Goal: Contribute content: Add original content to the website for others to see

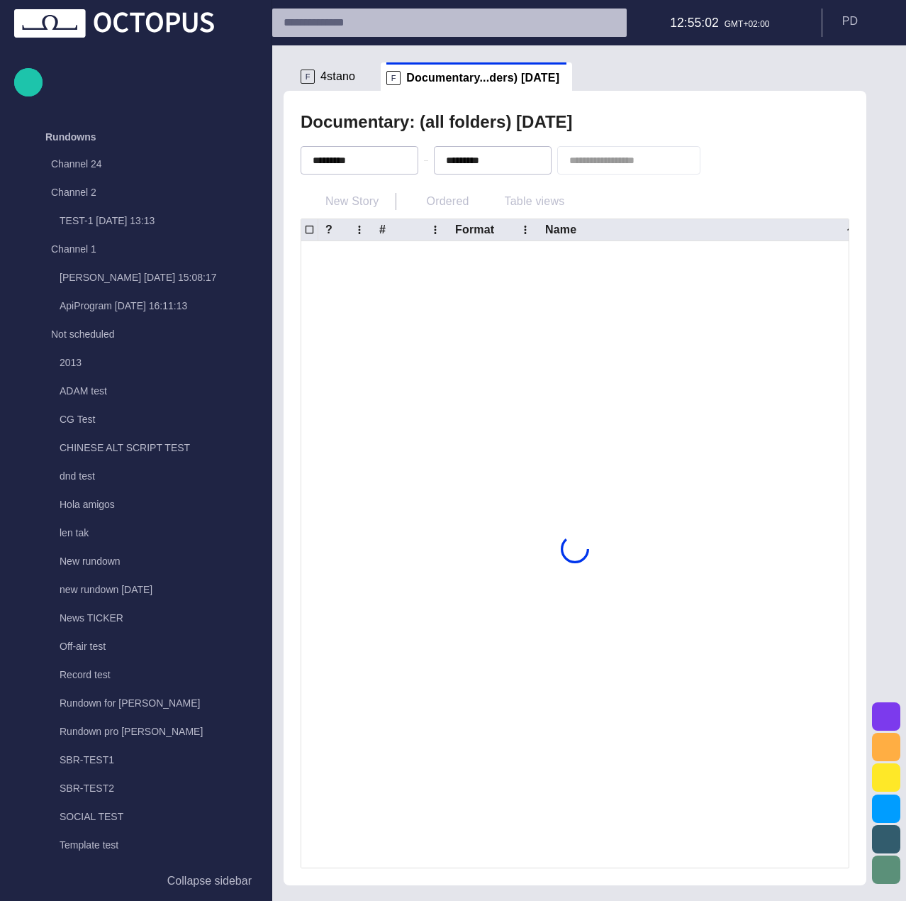
scroll to position [1106, 0]
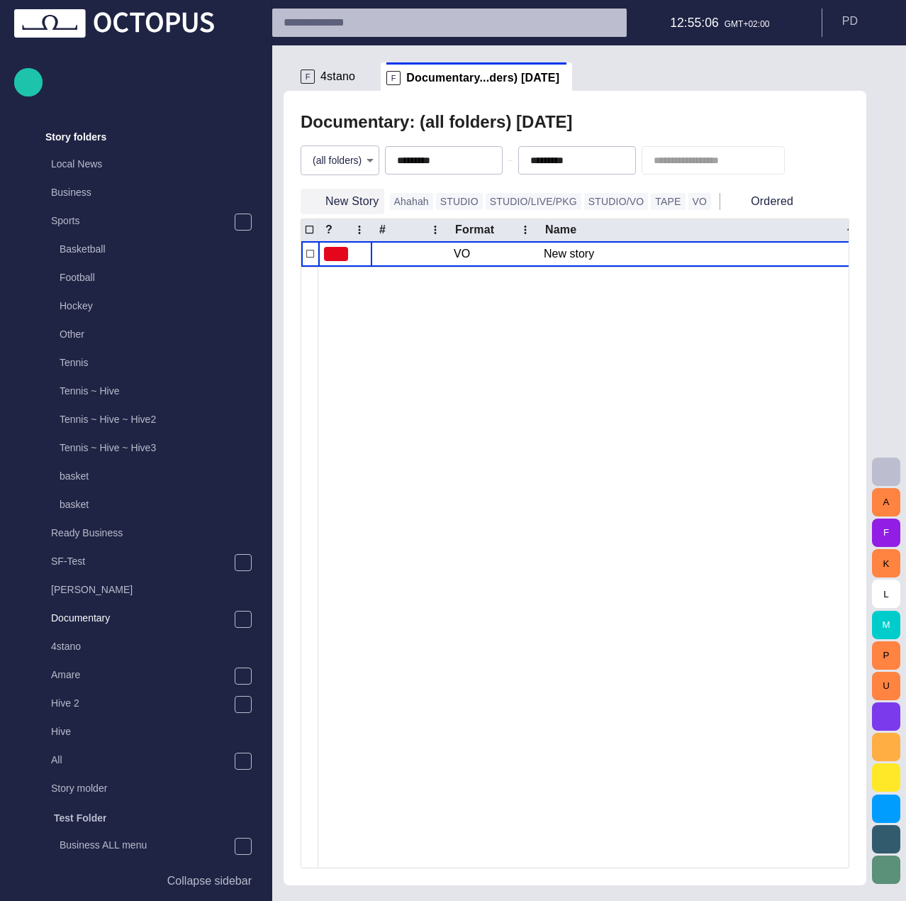
click at [357, 196] on button "New Story" at bounding box center [343, 202] width 84 height 26
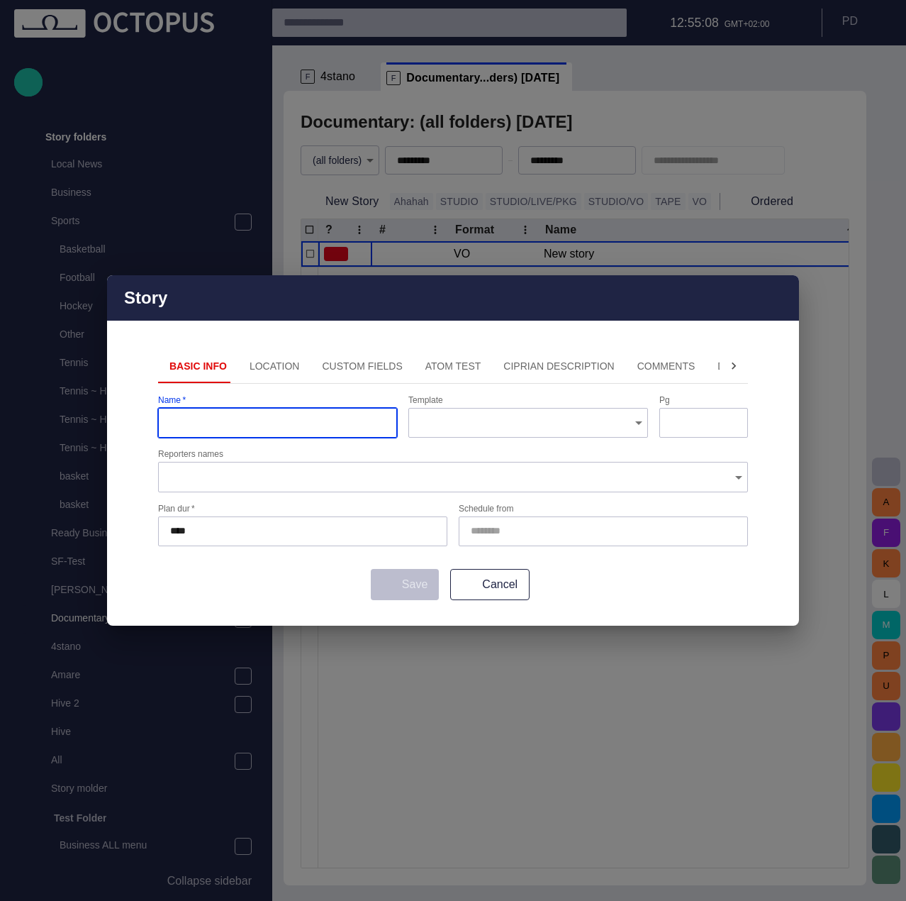
click at [591, 531] on input "Schedule from" at bounding box center [601, 531] width 260 height 14
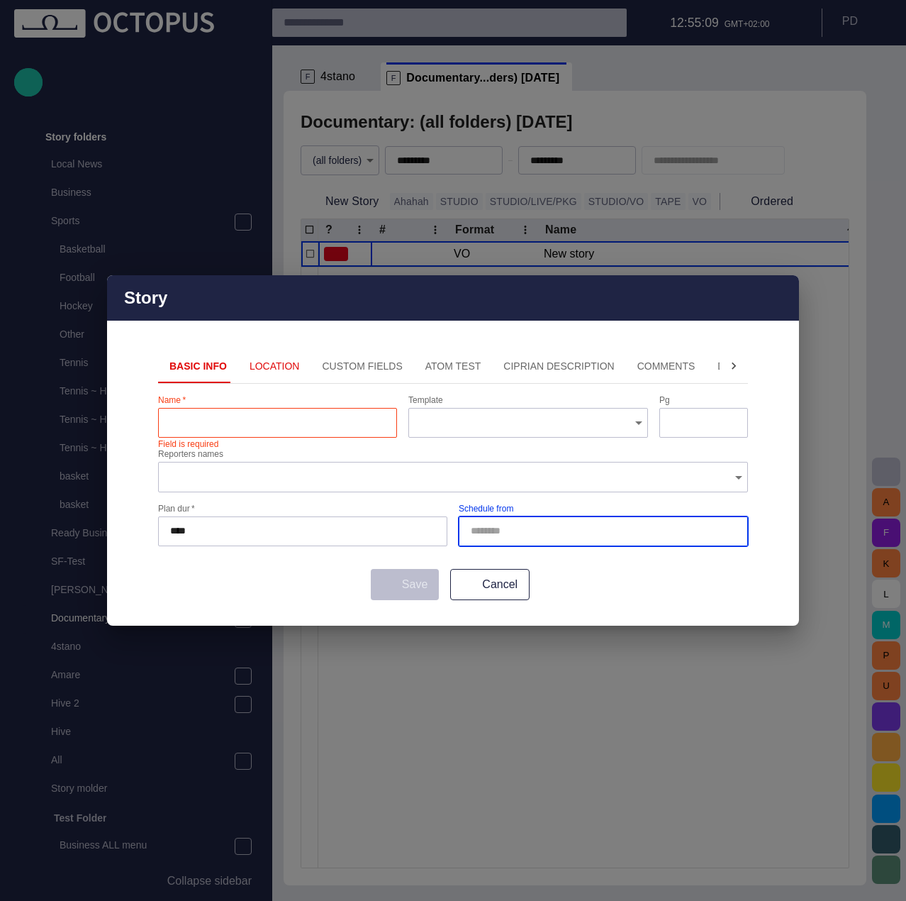
click at [605, 567] on form "Name   * Field is required Template Pg Reporters names Plan dur   * **** Schedu…" at bounding box center [453, 497] width 590 height 204
click at [480, 581] on button "Cancel" at bounding box center [489, 584] width 79 height 31
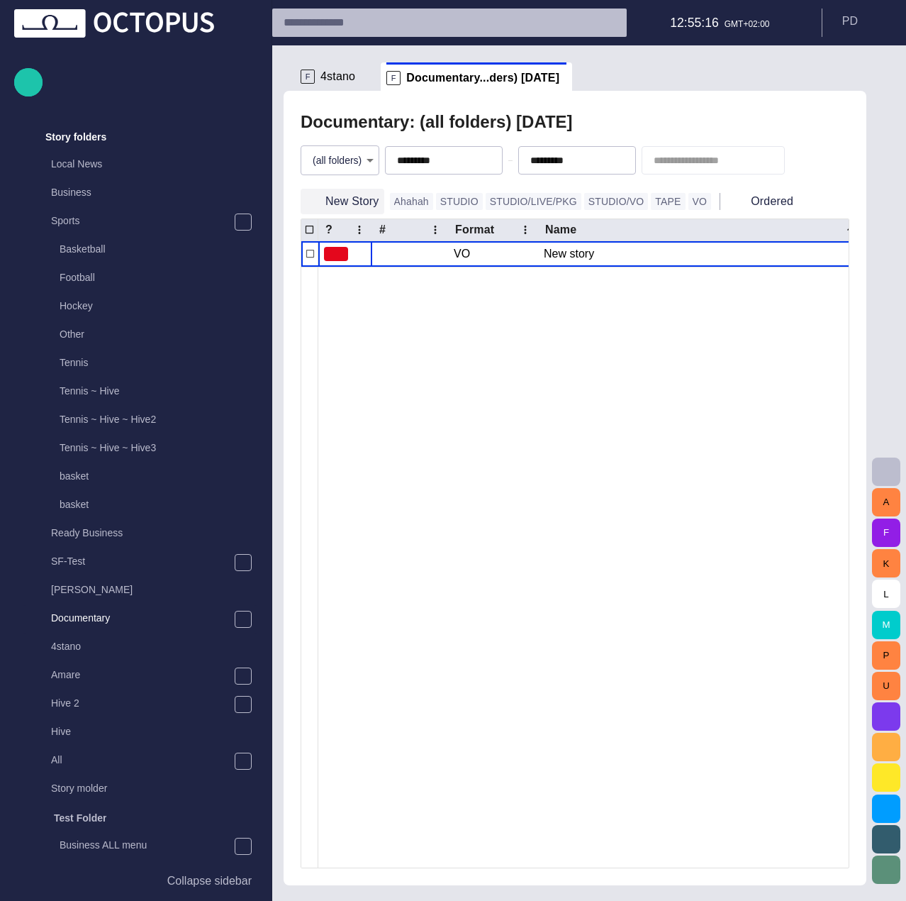
click at [349, 207] on button "New Story" at bounding box center [343, 202] width 84 height 26
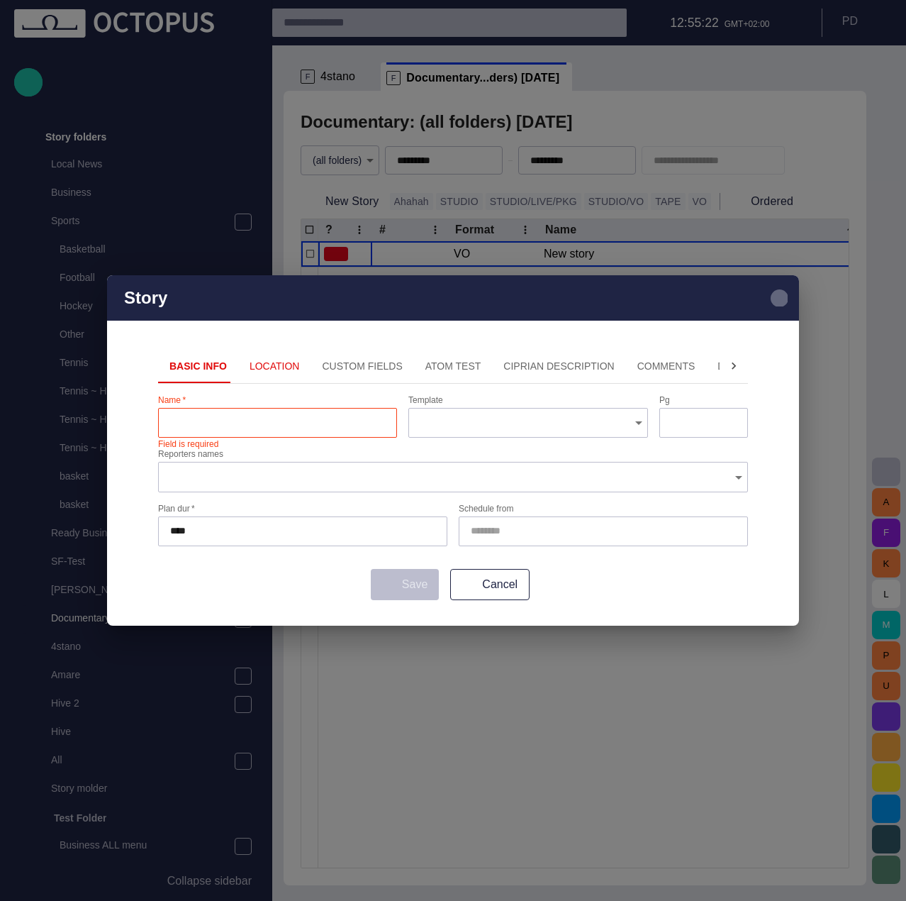
click at [774, 298] on span "button" at bounding box center [779, 297] width 17 height 17
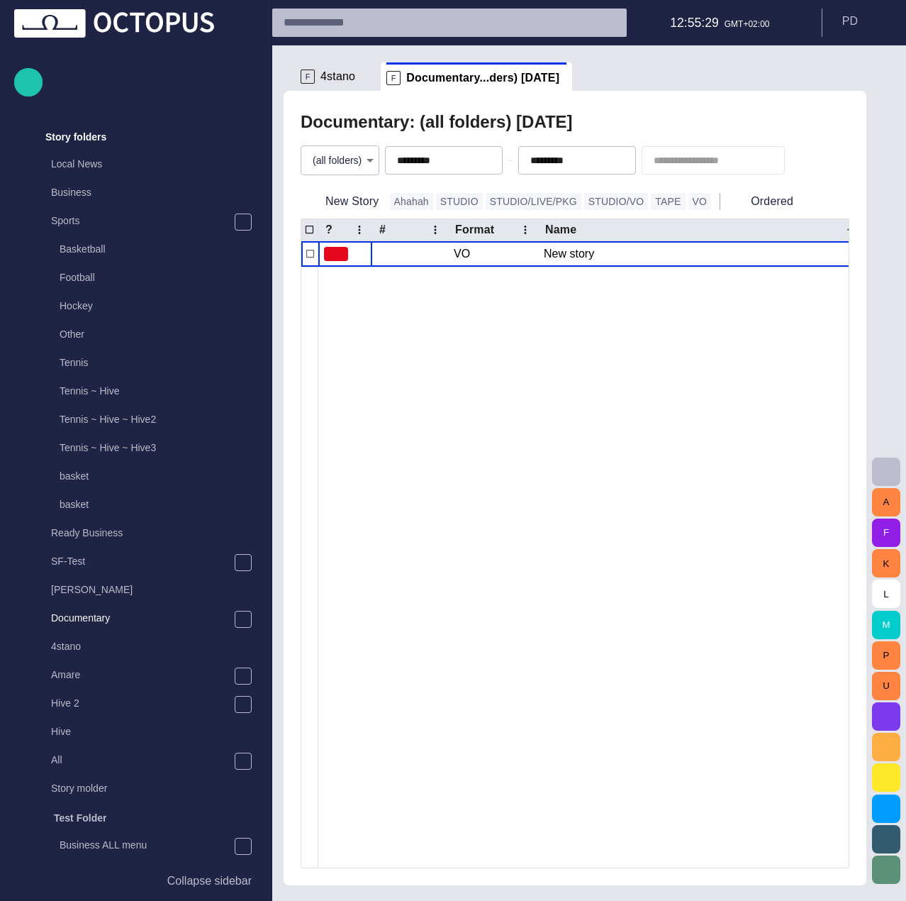
drag, startPoint x: 467, startPoint y: 160, endPoint x: 523, endPoint y: 166, distance: 56.4
click at [0, 0] on span "button" at bounding box center [0, 0] width 0 height 0
click at [597, 162] on span "button" at bounding box center [591, 160] width 11 height 11
click at [618, 133] on div "Documentary: (all folders) - [DATE]" at bounding box center [575, 122] width 549 height 28
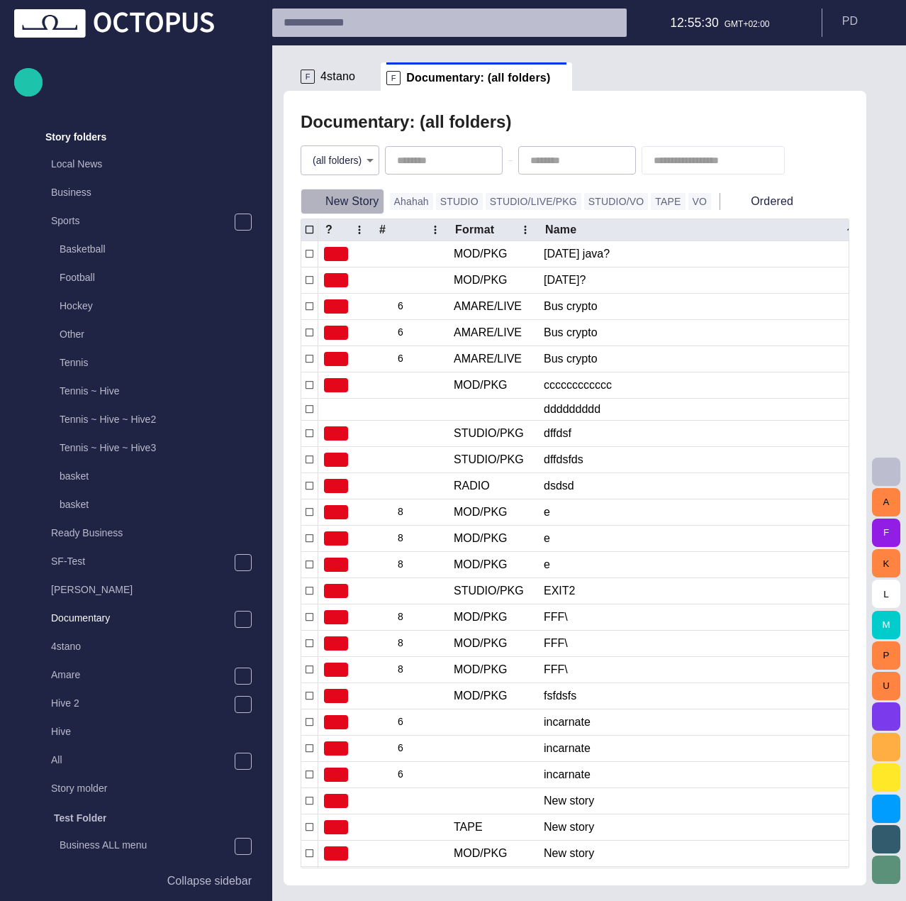
click at [362, 206] on button "New Story" at bounding box center [343, 202] width 84 height 26
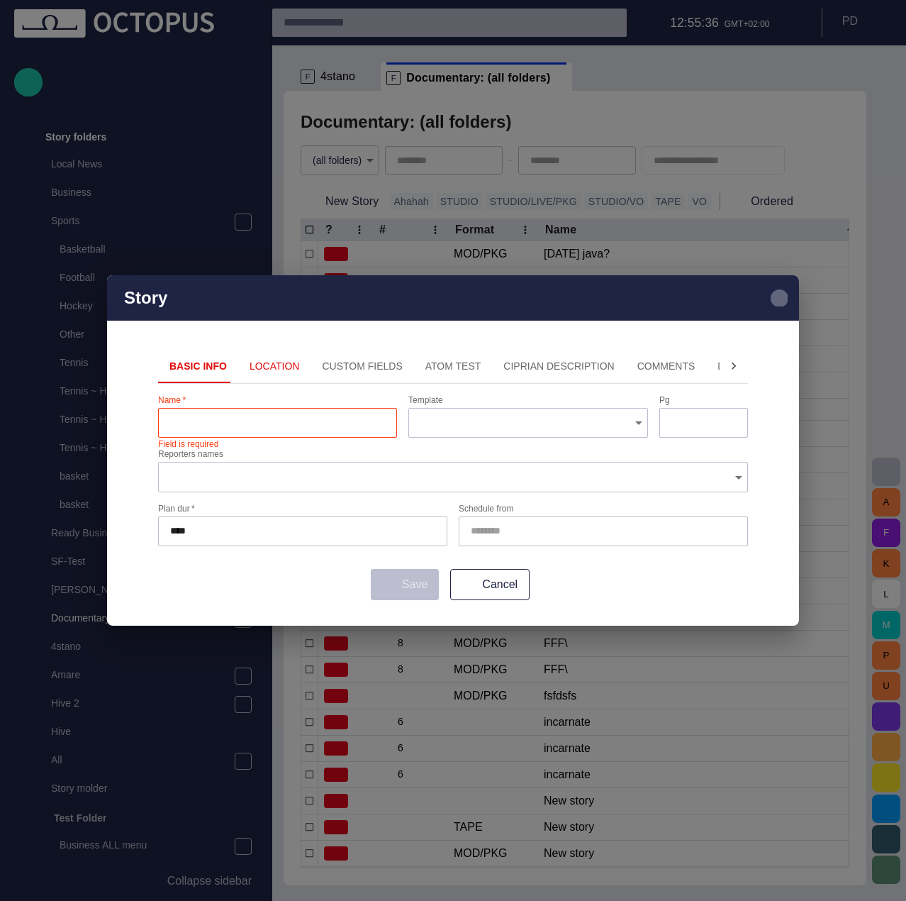
click at [780, 301] on span "button" at bounding box center [779, 297] width 17 height 17
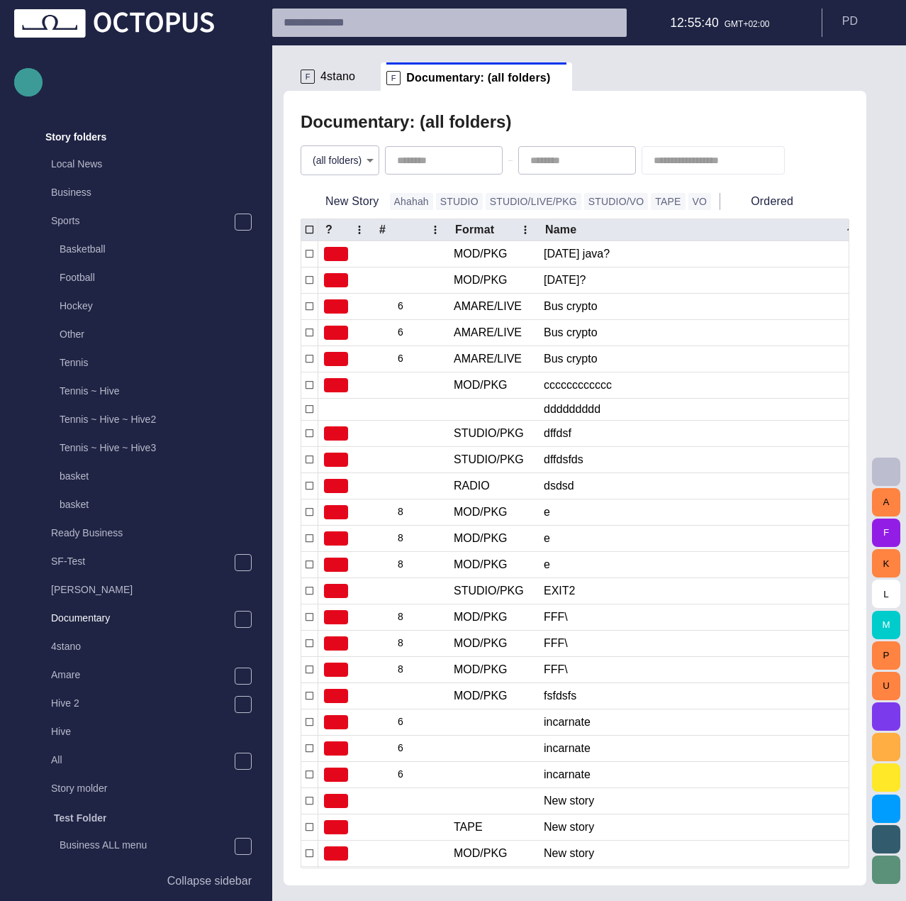
click at [32, 87] on span "button" at bounding box center [28, 82] width 17 height 18
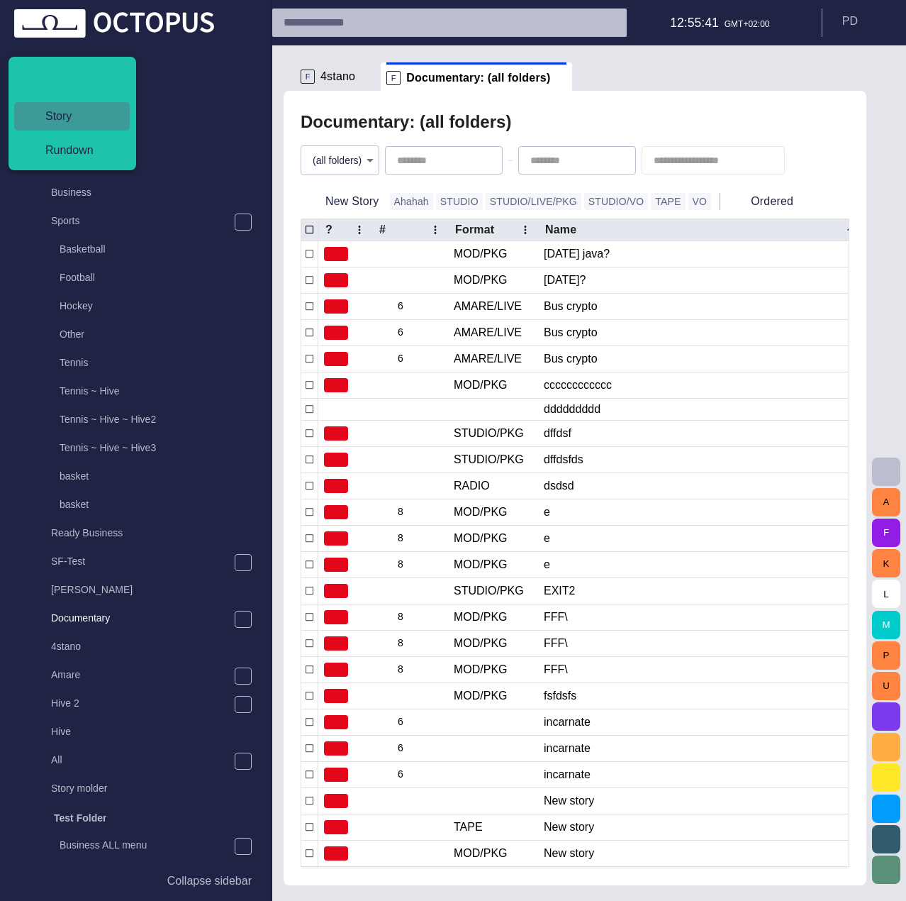
click at [87, 124] on span "Story" at bounding box center [77, 116] width 87 height 17
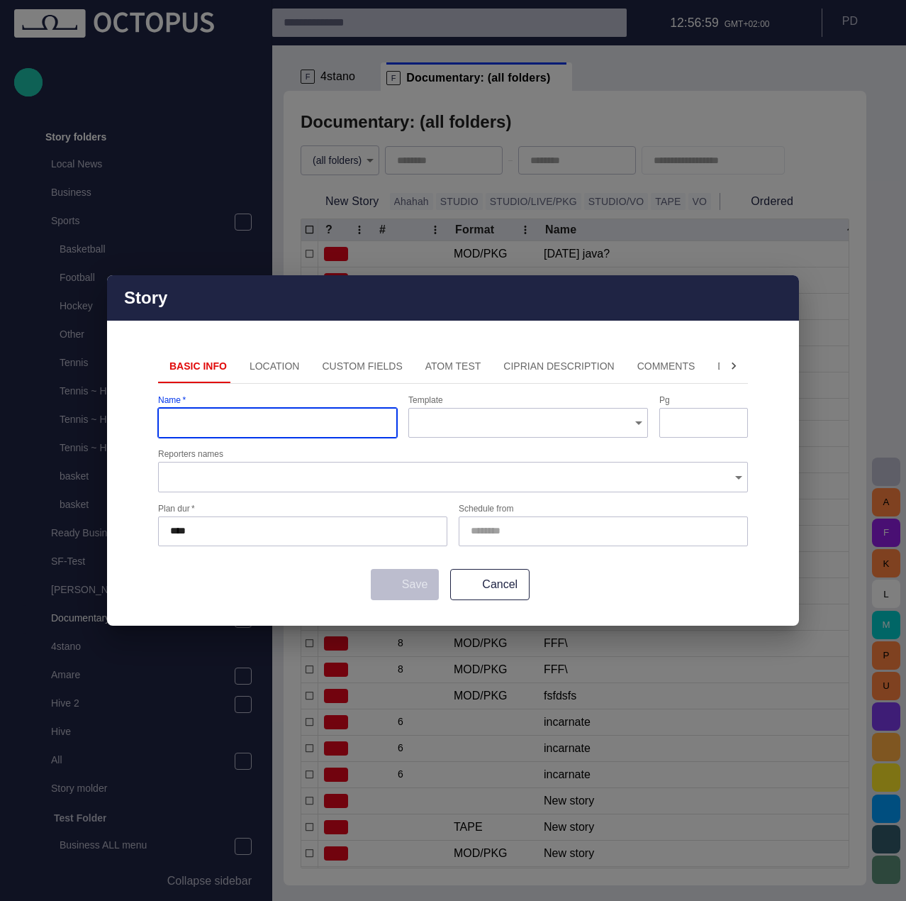
click at [493, 605] on div "Basic Info Location Custom Fields ATOM Test Ciprian description Comments Descri…" at bounding box center [453, 487] width 692 height 276
click at [501, 596] on button "Cancel" at bounding box center [489, 584] width 79 height 31
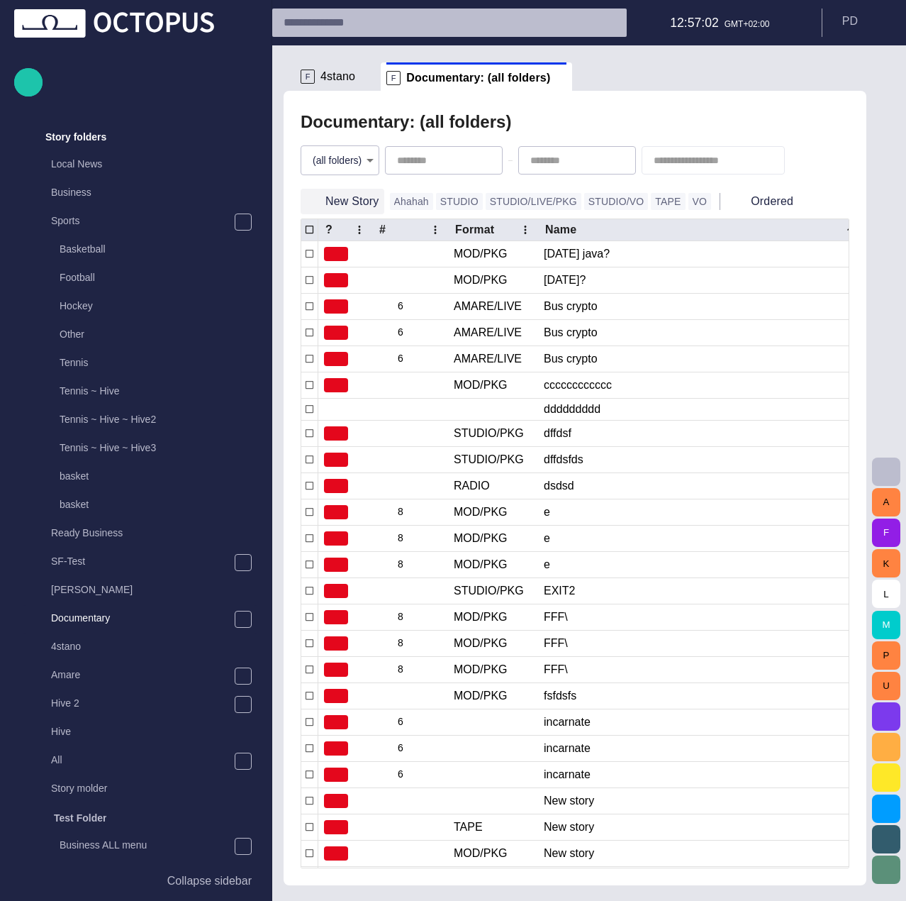
click at [327, 195] on button "New Story" at bounding box center [343, 202] width 84 height 26
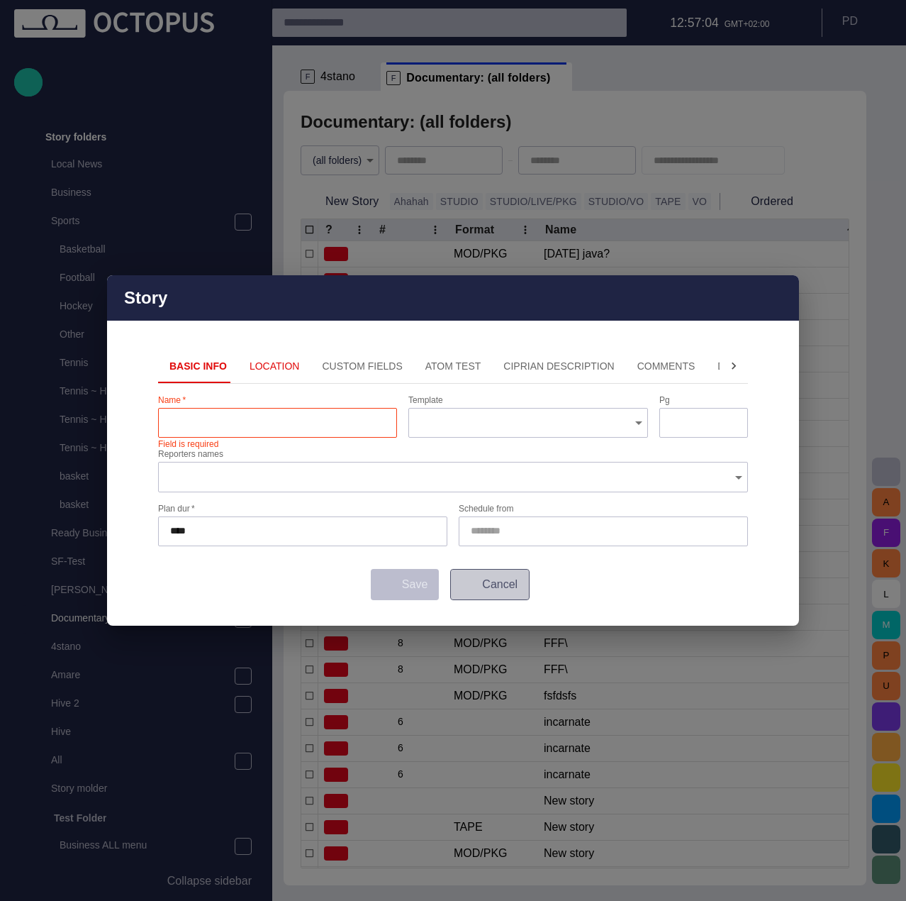
click at [496, 584] on button "Cancel" at bounding box center [489, 584] width 79 height 31
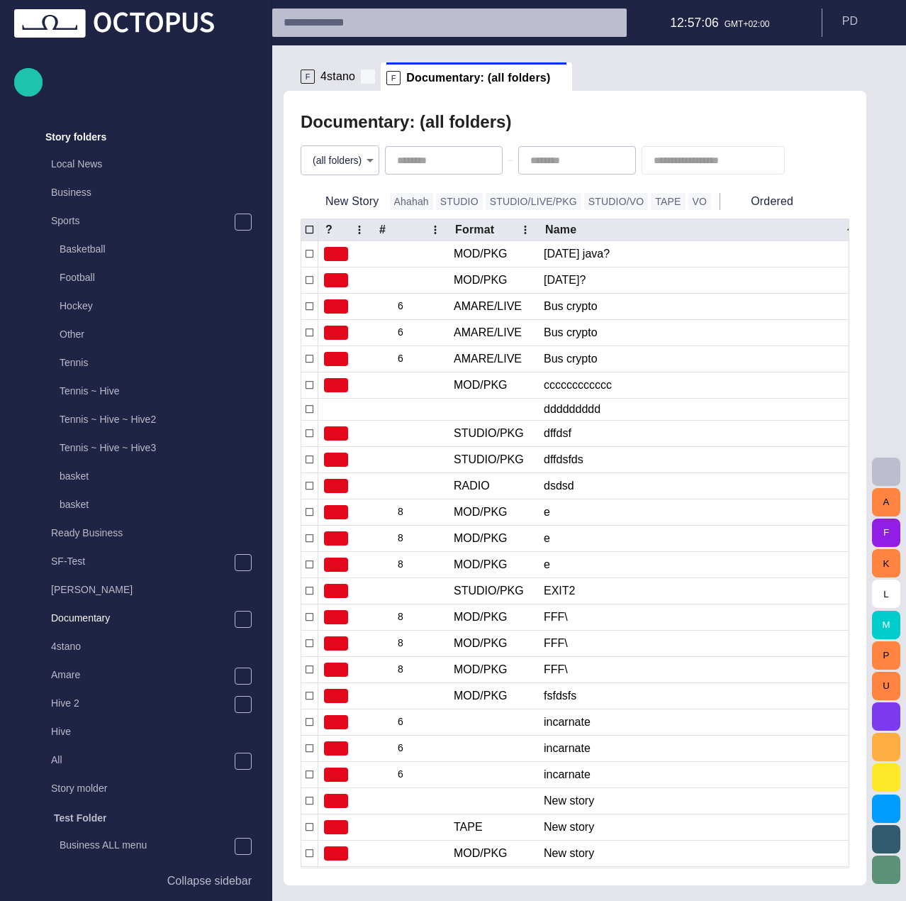
click at [364, 79] on span at bounding box center [368, 76] width 14 height 14
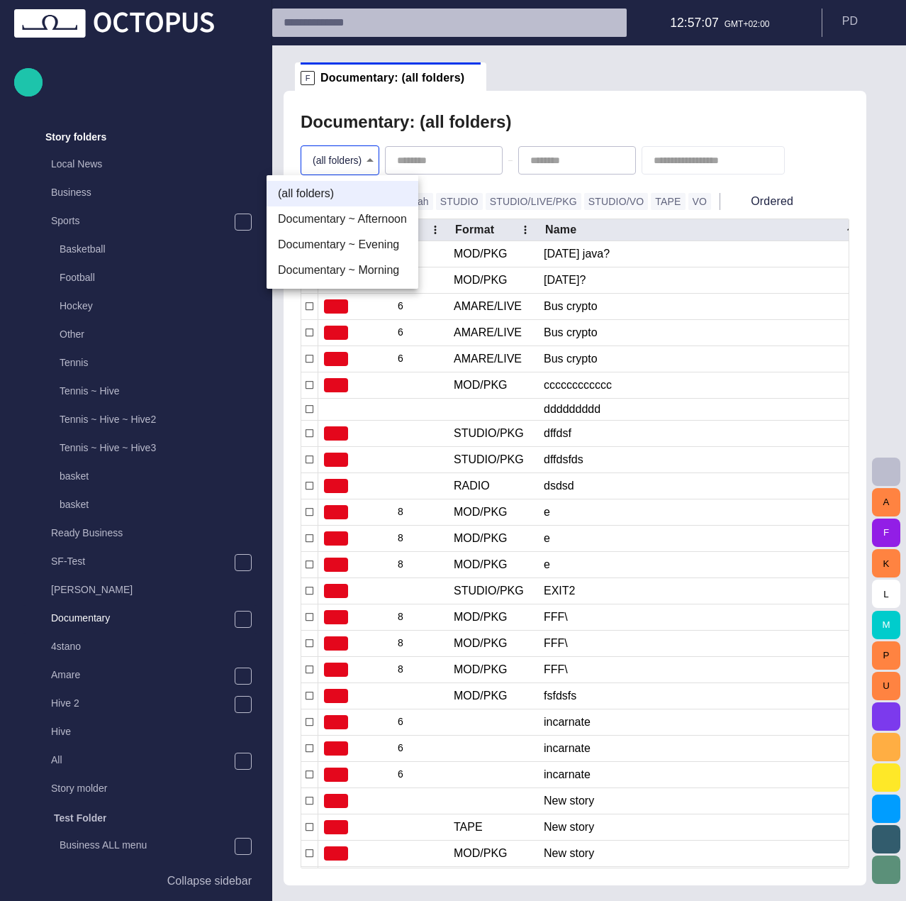
click at [314, 160] on body "Story Rundown Rundowns Channel 24 Channel 2 TEST-1 [DATE] 13:13 Channel 1 Lukaa…" at bounding box center [453, 450] width 906 height 901
click at [355, 213] on li "Documentary ~ Afternoon" at bounding box center [343, 219] width 152 height 26
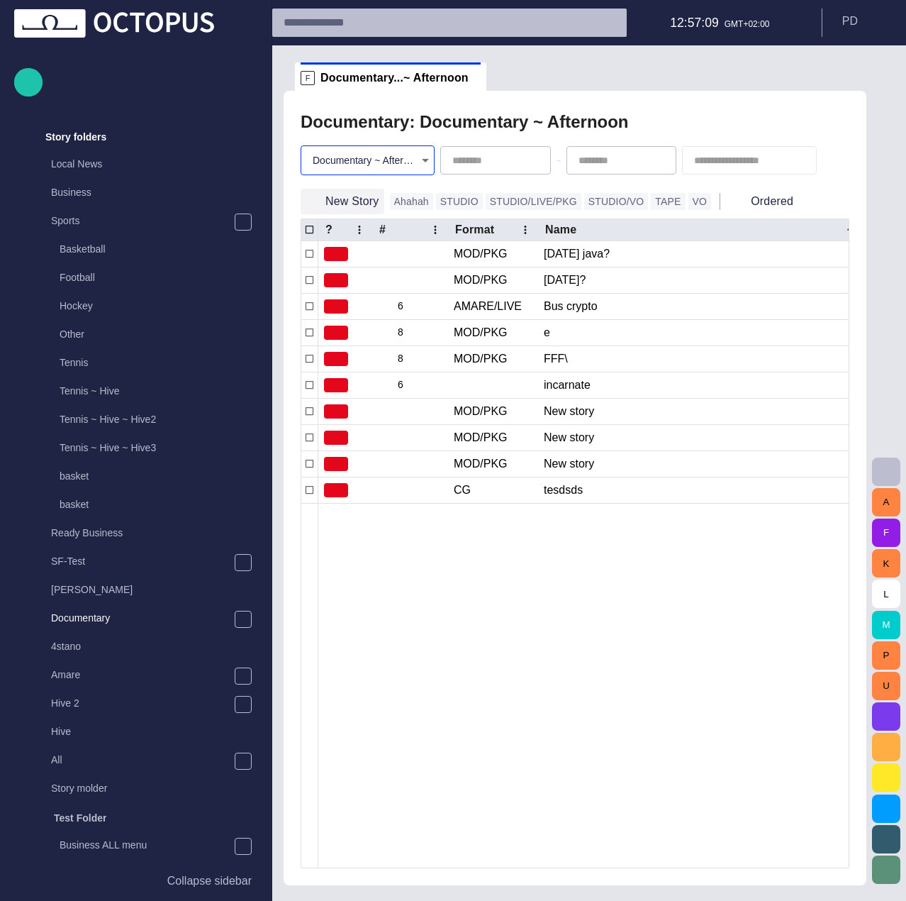
click at [349, 201] on button "New Story" at bounding box center [343, 202] width 84 height 26
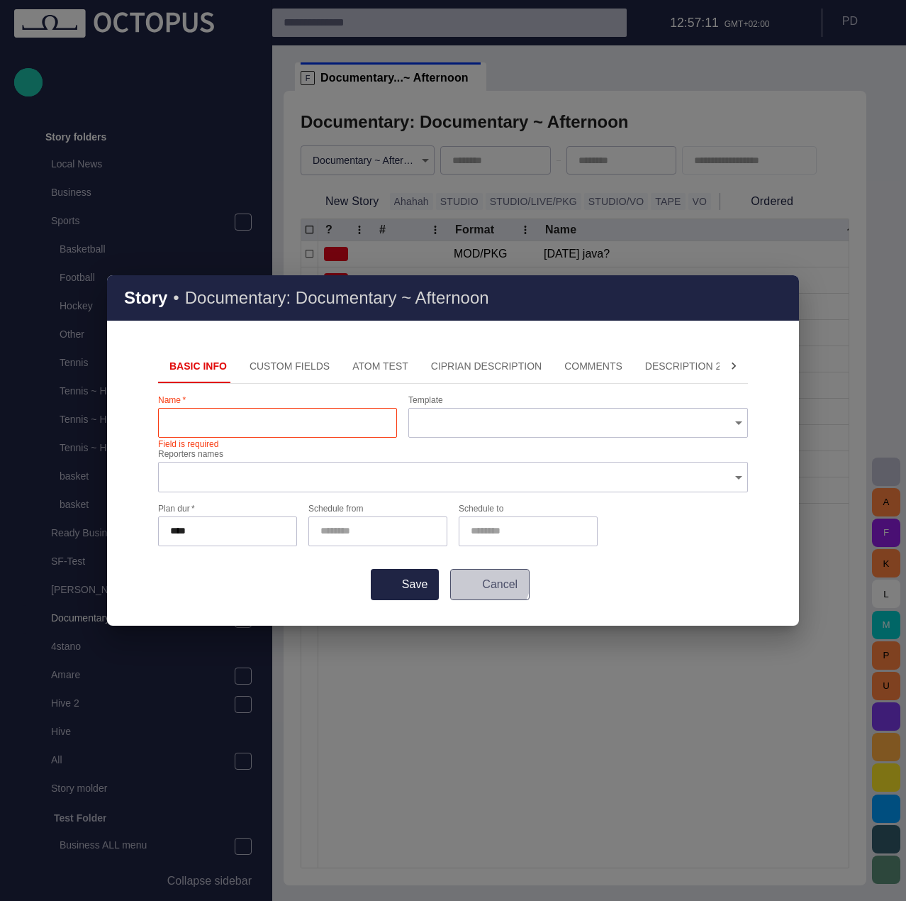
click at [480, 579] on button "Cancel" at bounding box center [489, 584] width 79 height 31
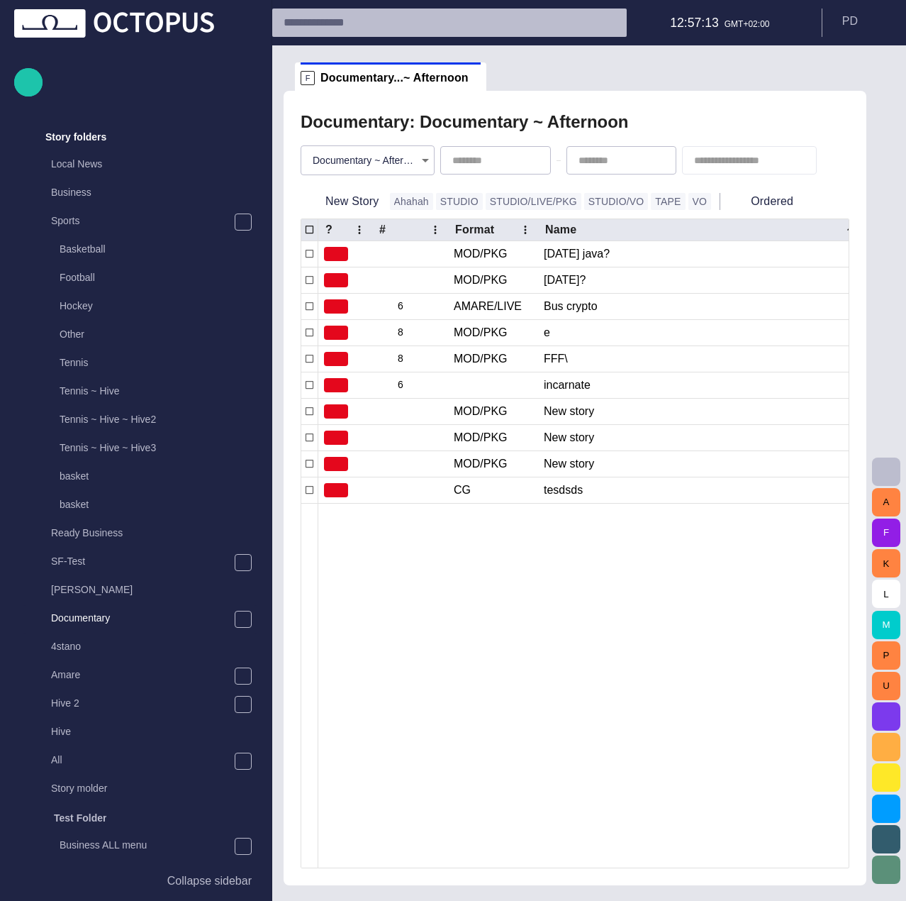
click at [386, 163] on body "Story Rundown Rundowns Channel 24 Channel 2 TEST-1 [DATE] 13:13 Channel 1 Lukaa…" at bounding box center [453, 450] width 906 height 901
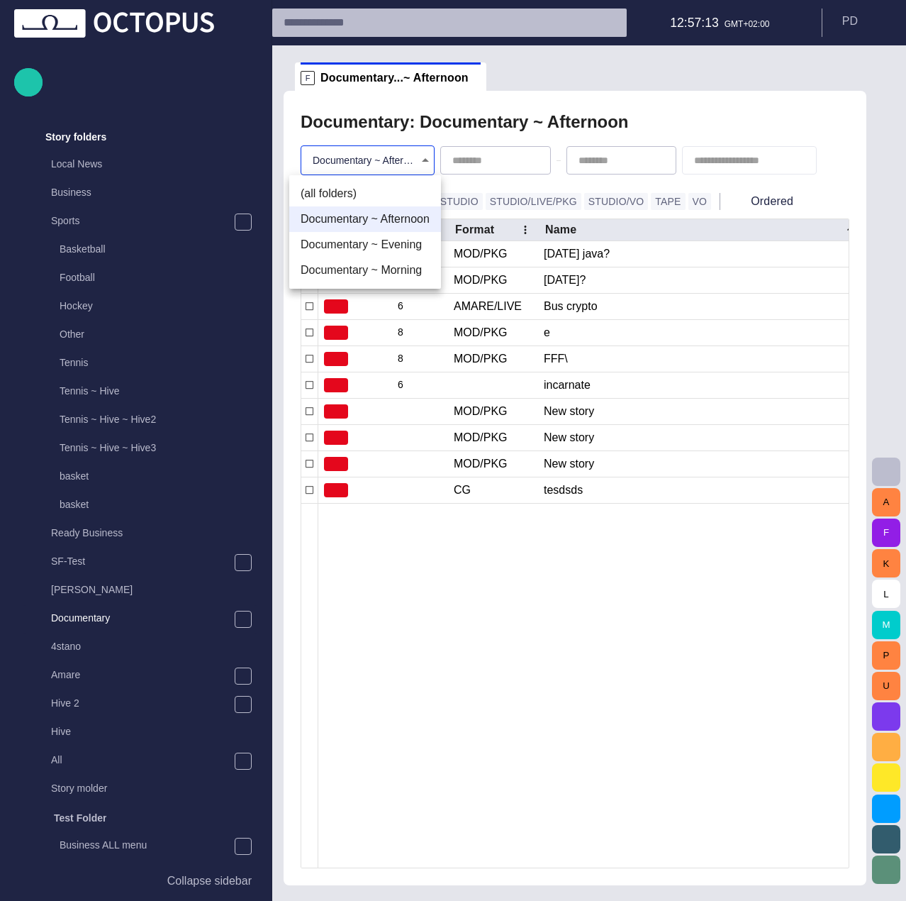
click at [377, 192] on li "(all folders)" at bounding box center [365, 194] width 152 height 26
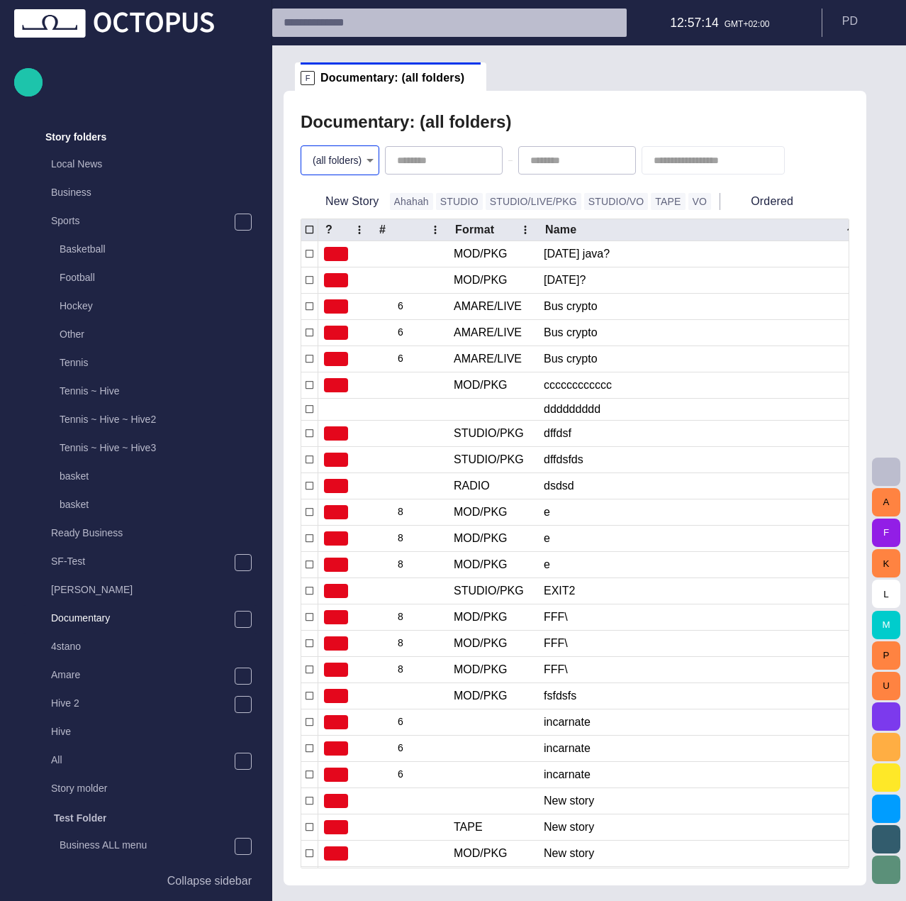
click at [341, 201] on button "New Story" at bounding box center [343, 202] width 84 height 26
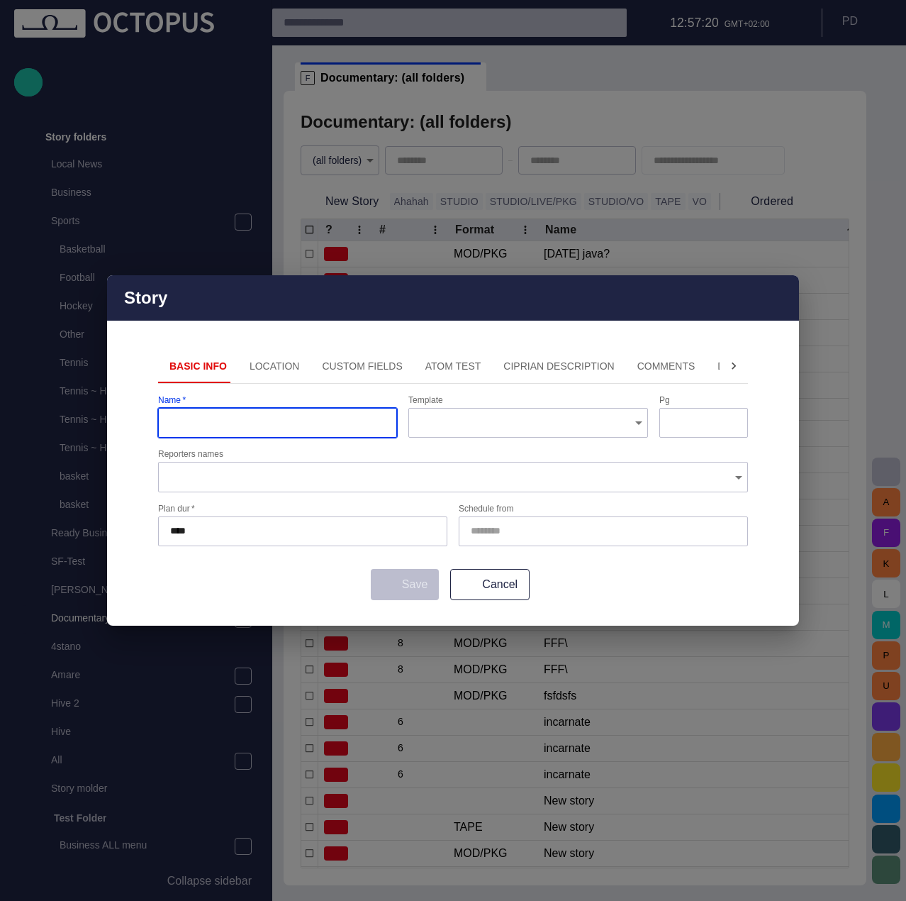
click at [770, 298] on div "Story" at bounding box center [453, 297] width 692 height 45
click at [768, 303] on div "Story" at bounding box center [453, 297] width 692 height 45
click at [774, 303] on span "button" at bounding box center [779, 297] width 17 height 17
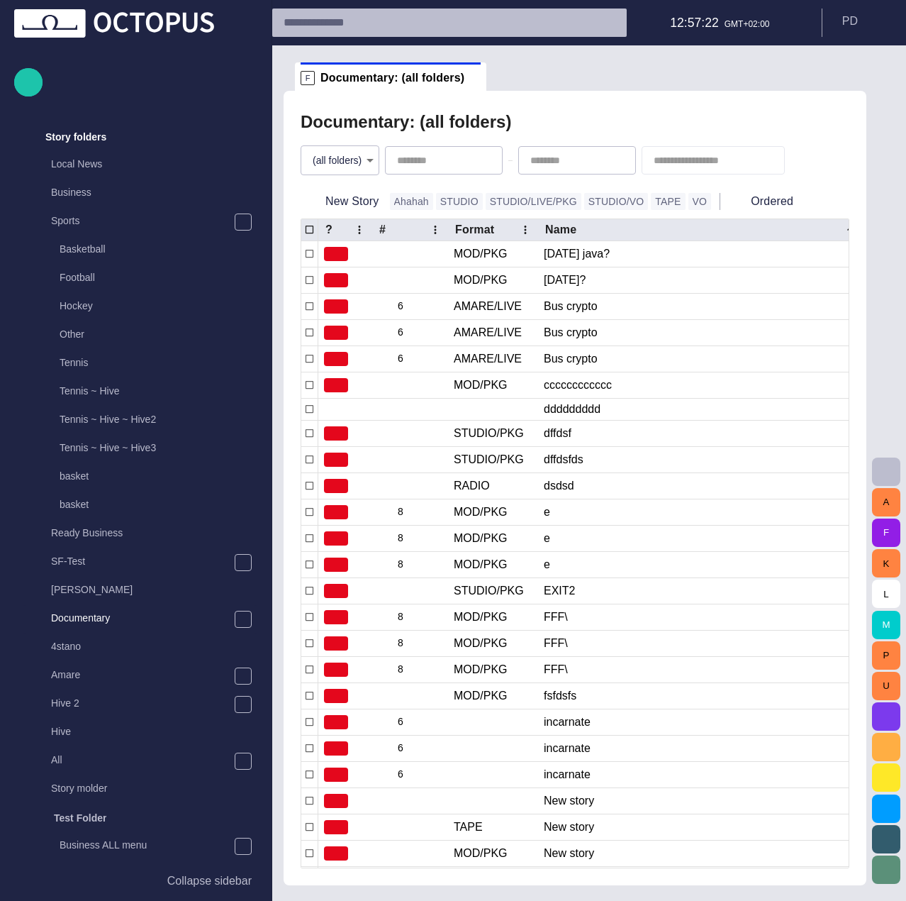
click at [13, 77] on div "Story Rundown Rundowns Channel 24 Channel 2 TEST-1 [DATE] 13:13 Channel 1 Lukaa…" at bounding box center [136, 450] width 272 height 901
click at [17, 80] on button "button" at bounding box center [28, 82] width 28 height 28
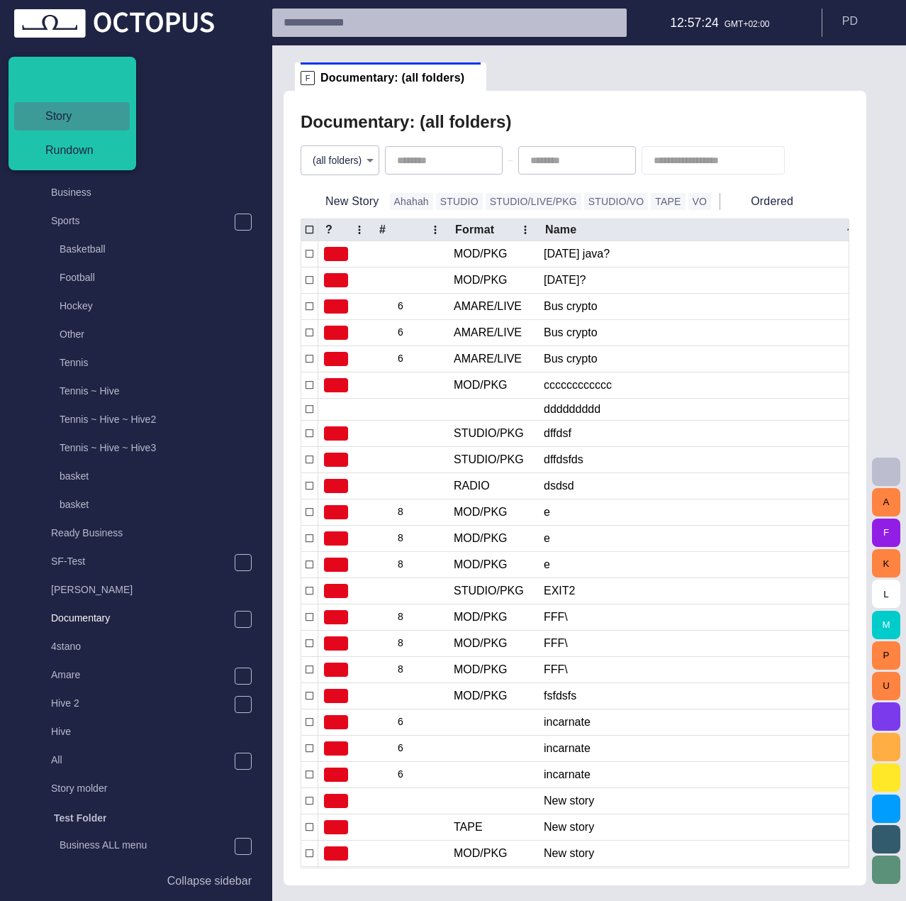
click at [78, 113] on span "Story" at bounding box center [77, 116] width 87 height 17
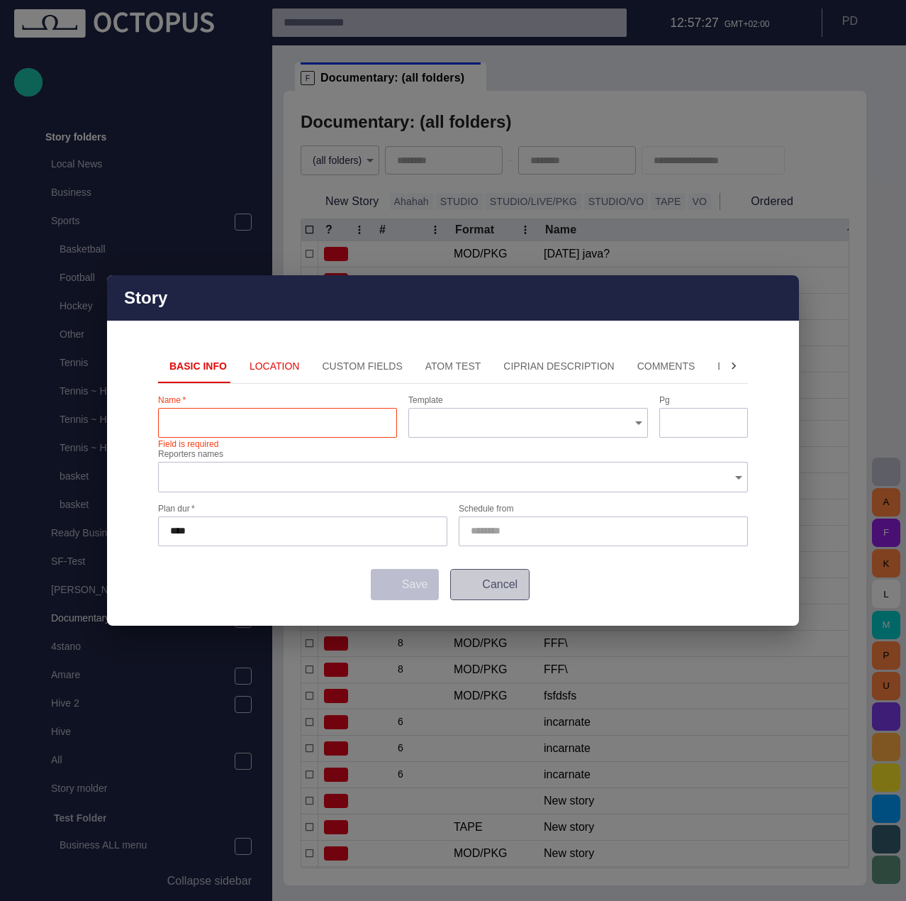
click at [490, 576] on button "Cancel" at bounding box center [489, 584] width 79 height 31
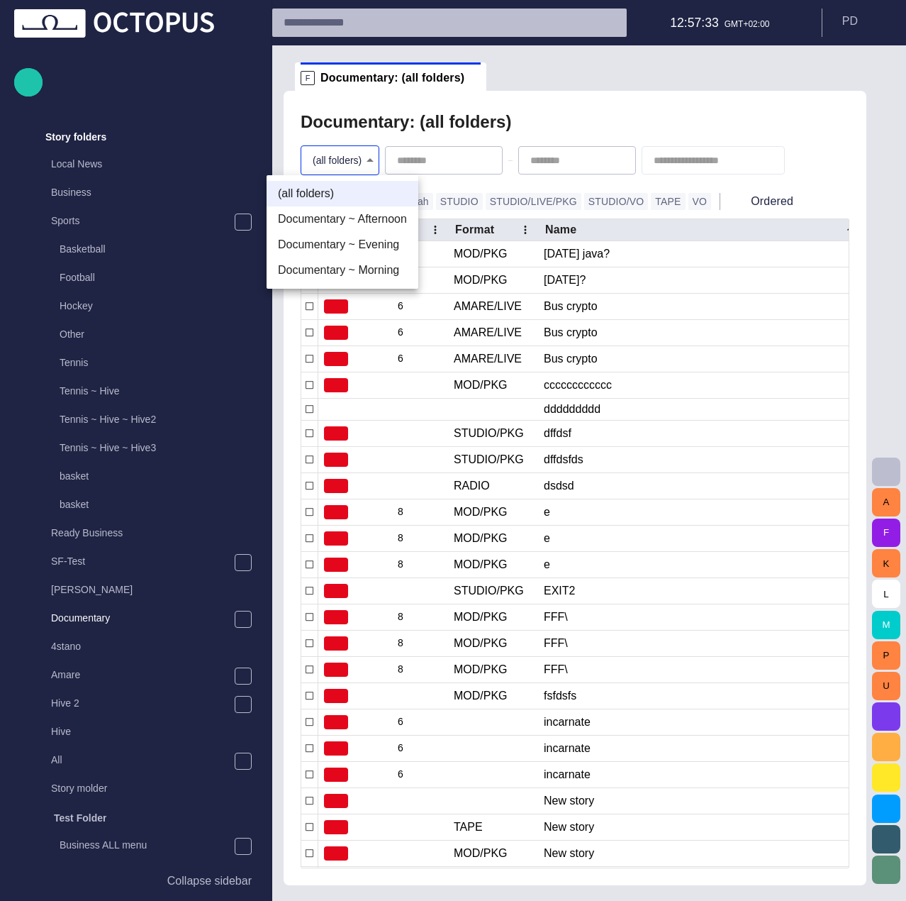
click at [341, 173] on body "Story Rundown Rundowns Channel 24 Channel 2 TEST-1 [DATE] 13:13 Channel 1 Lukaa…" at bounding box center [453, 450] width 906 height 901
click at [358, 221] on li "Documentary ~ Afternoon" at bounding box center [343, 219] width 152 height 26
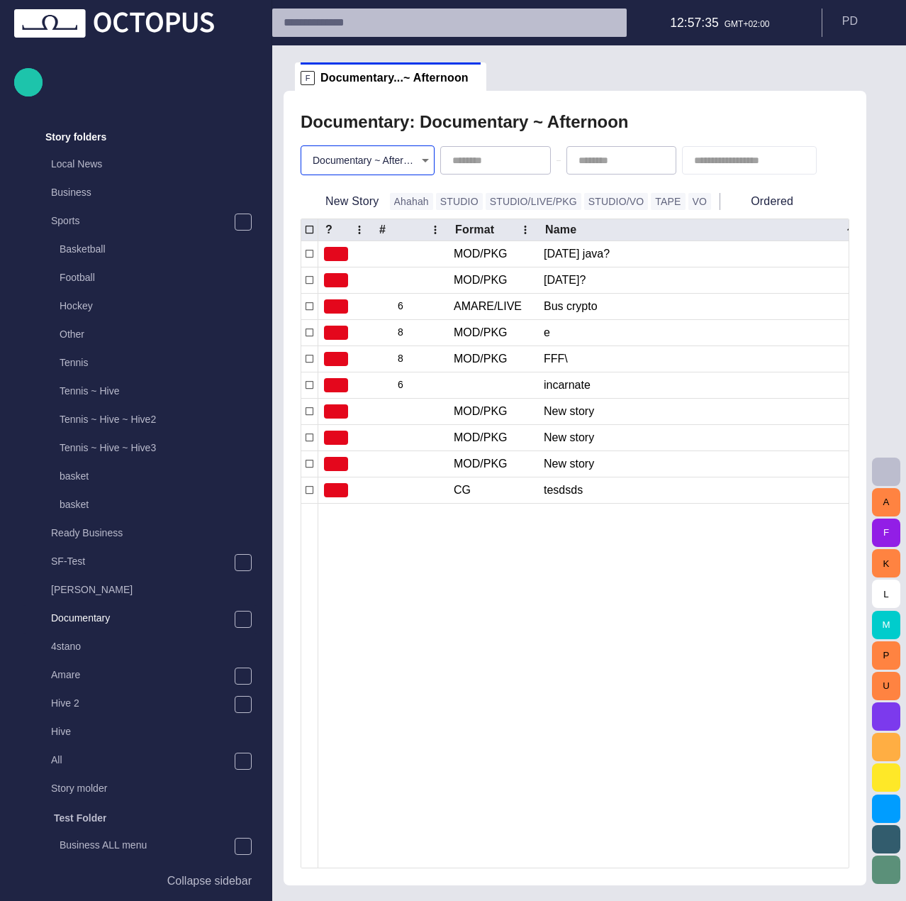
click at [381, 158] on body "Story Rundown Rundowns Channel 24 Channel 2 TEST-1 [DATE] 13:13 Channel 1 Lukaa…" at bounding box center [453, 450] width 906 height 901
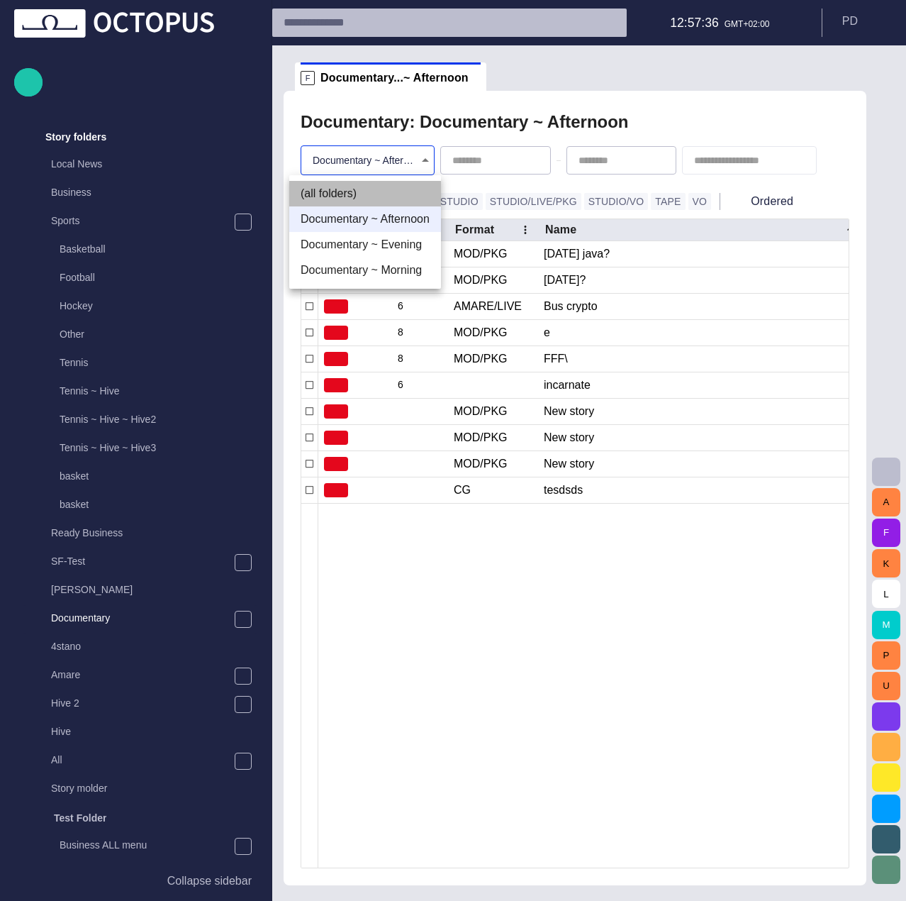
click at [379, 191] on li "(all folders)" at bounding box center [365, 194] width 152 height 26
type input "*"
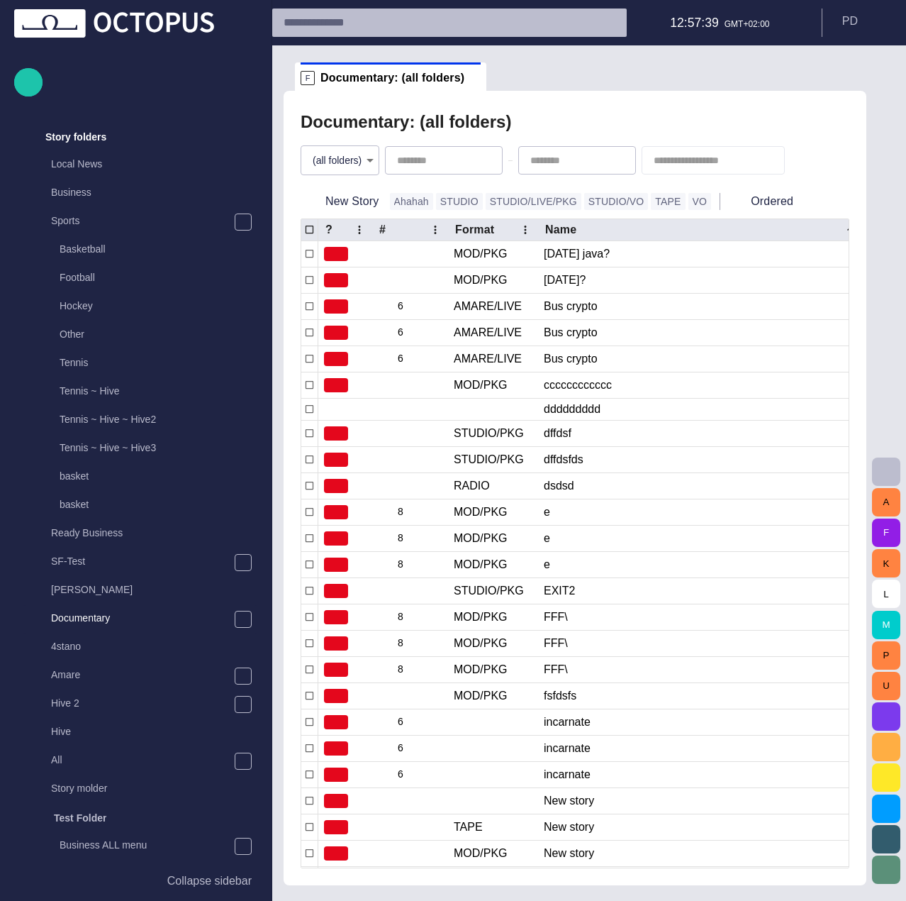
click at [697, 118] on div "Documentary: (all folders)" at bounding box center [575, 122] width 549 height 28
type input "*********"
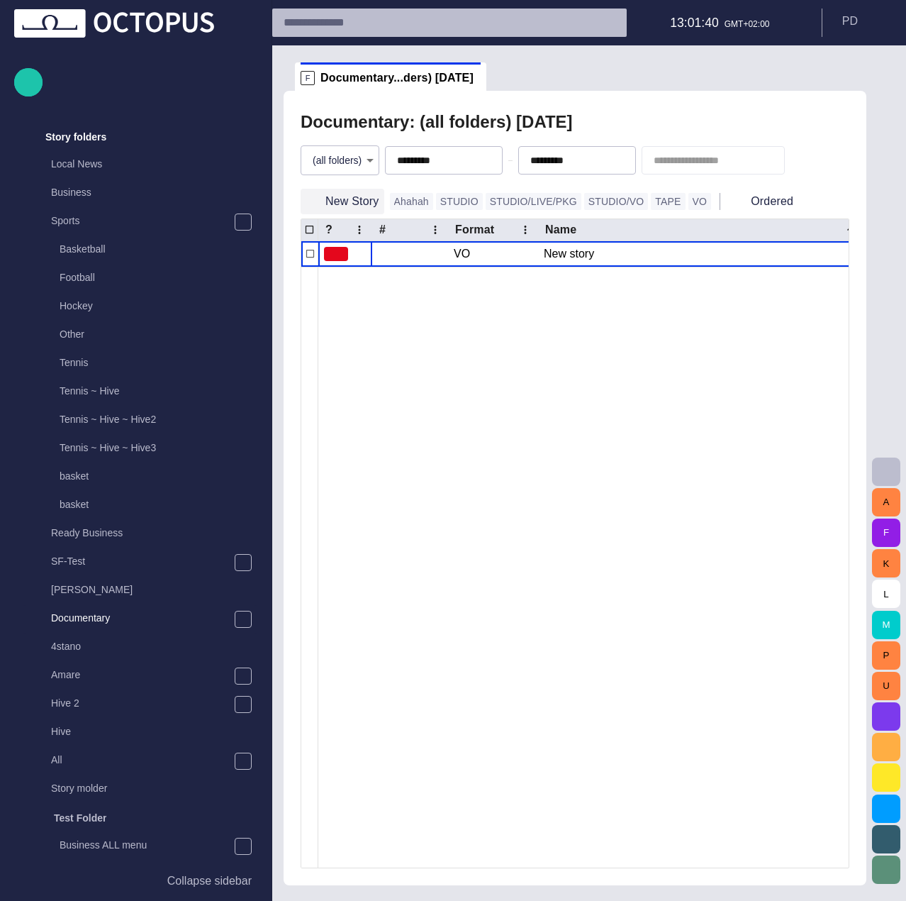
click at [335, 199] on button "New Story" at bounding box center [343, 202] width 84 height 26
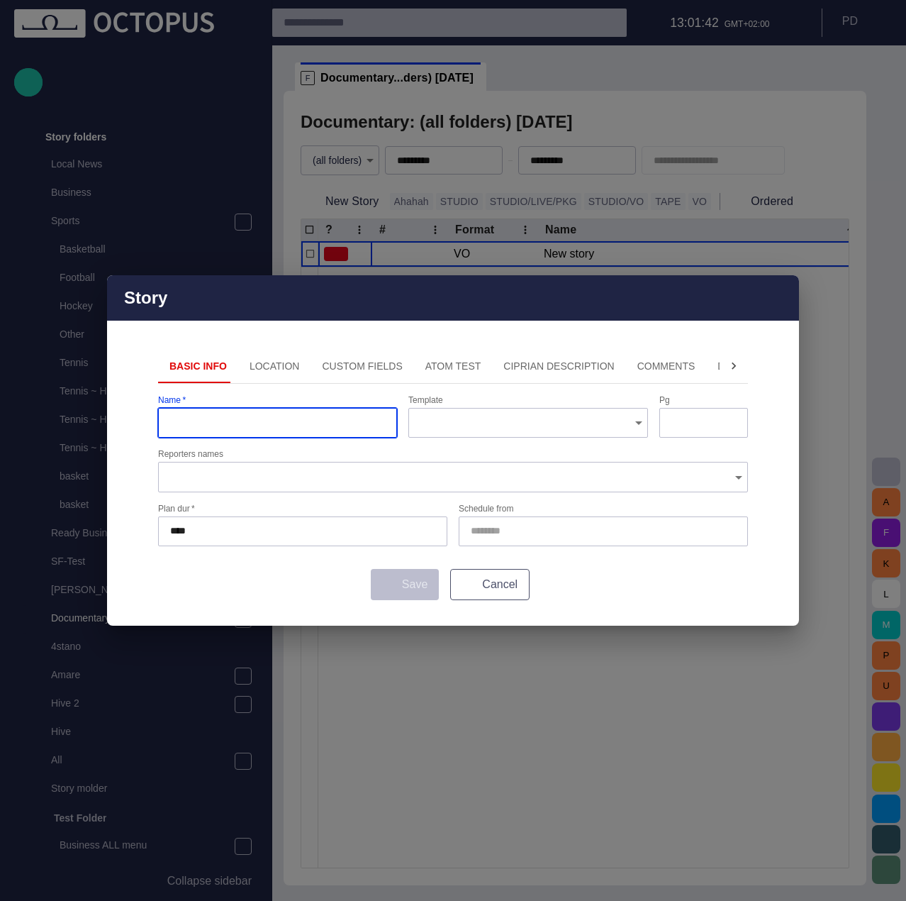
click at [489, 583] on button "Cancel" at bounding box center [489, 584] width 79 height 31
